Goal: Communication & Community: Answer question/provide support

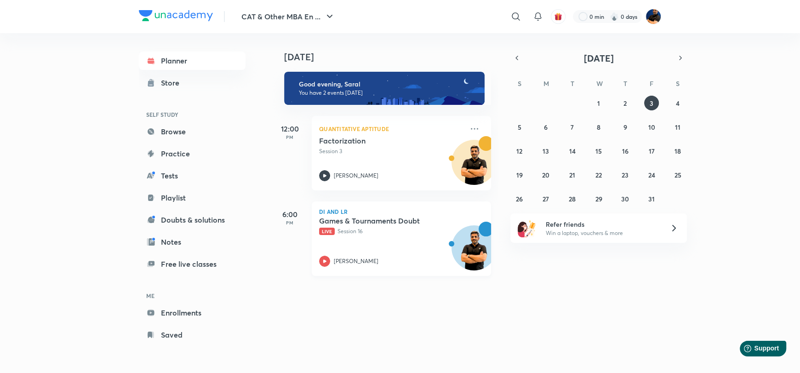
drag, startPoint x: 372, startPoint y: 237, endPoint x: 372, endPoint y: 231, distance: 6.0
click at [372, 237] on div "Games & Tournaments Doubt Live Session 16 Saral Nashier" at bounding box center [391, 241] width 144 height 51
click at [656, 15] on img at bounding box center [654, 17] width 16 height 16
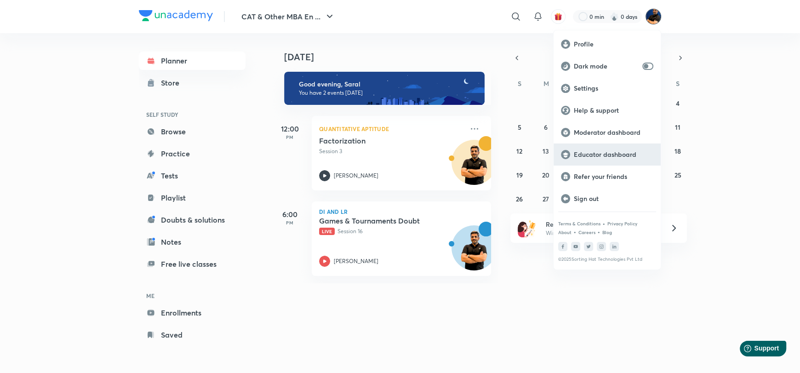
click at [621, 153] on p "Educator dashboard" at bounding box center [614, 154] width 80 height 8
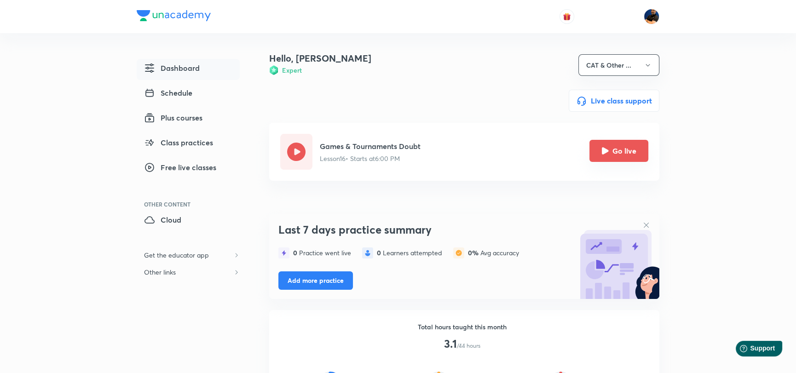
click at [618, 147] on button "Go live" at bounding box center [618, 151] width 59 height 22
